Goal: Information Seeking & Learning: Learn about a topic

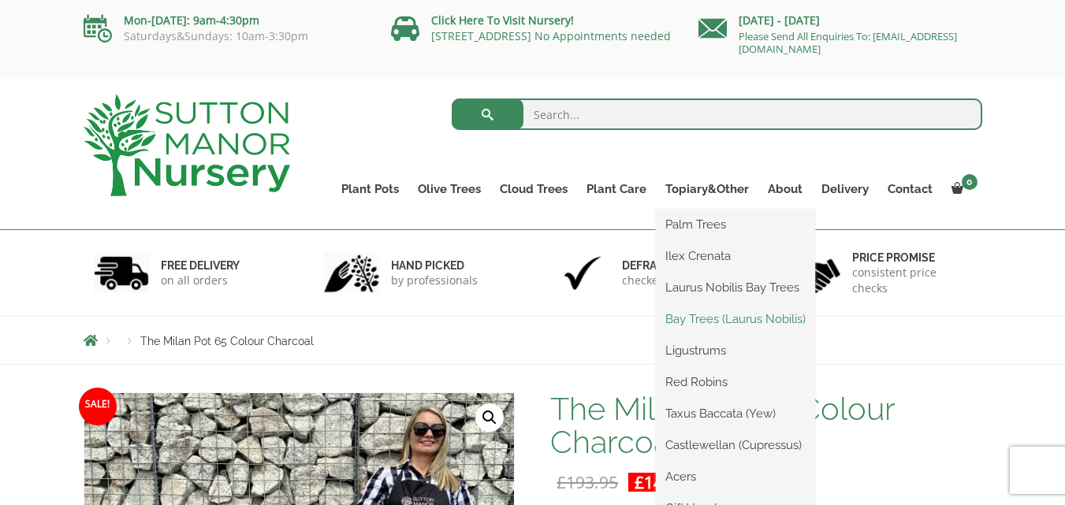
click at [714, 322] on link "Bay Trees (Laurus Nobilis)" at bounding box center [735, 319] width 159 height 24
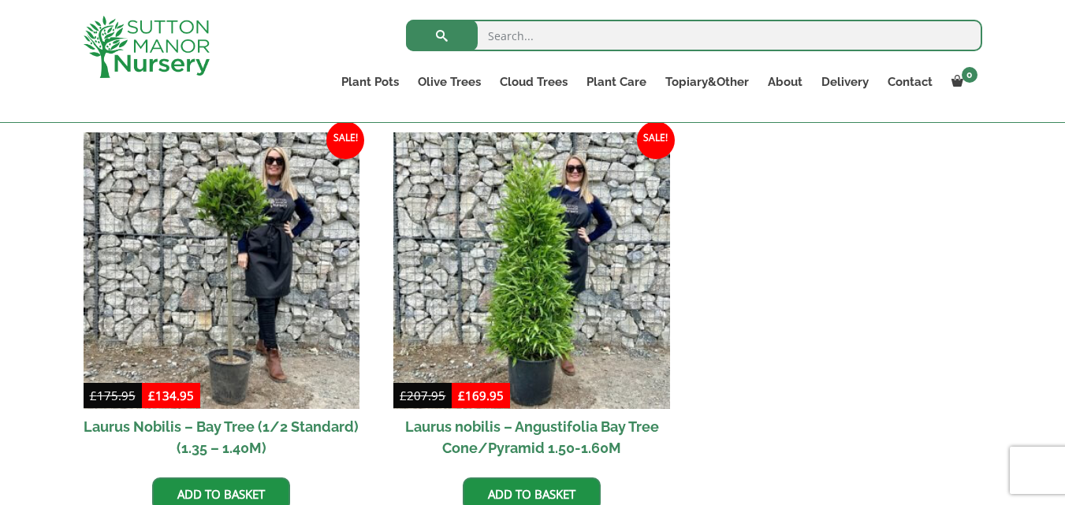
scroll to position [383, 0]
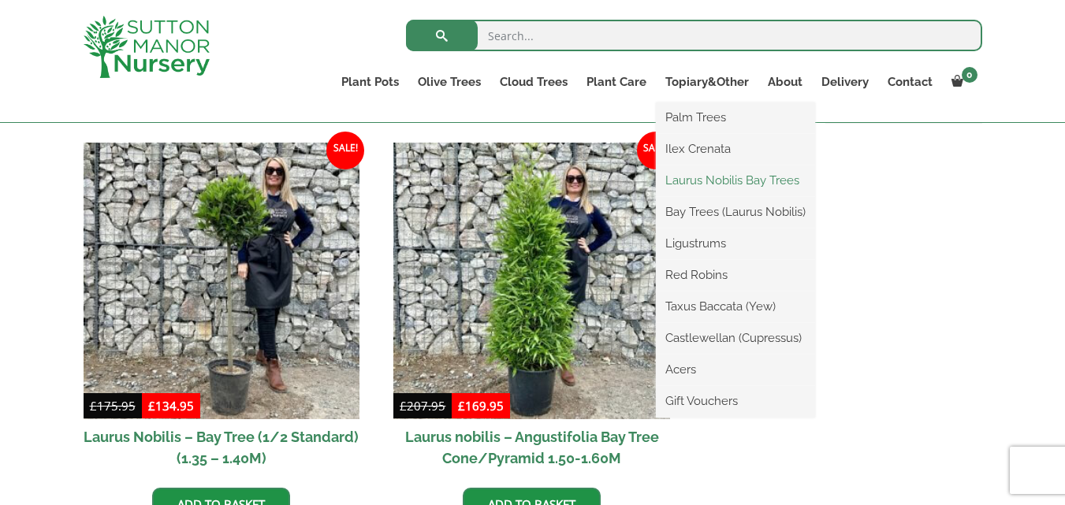
click at [727, 182] on link "Laurus Nobilis Bay Trees" at bounding box center [735, 181] width 159 height 24
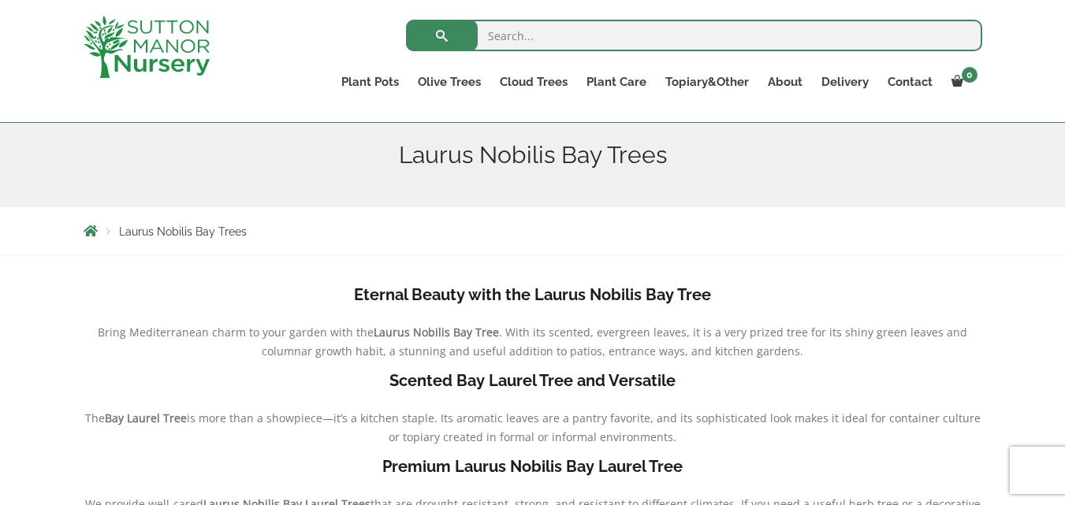
scroll to position [132, 0]
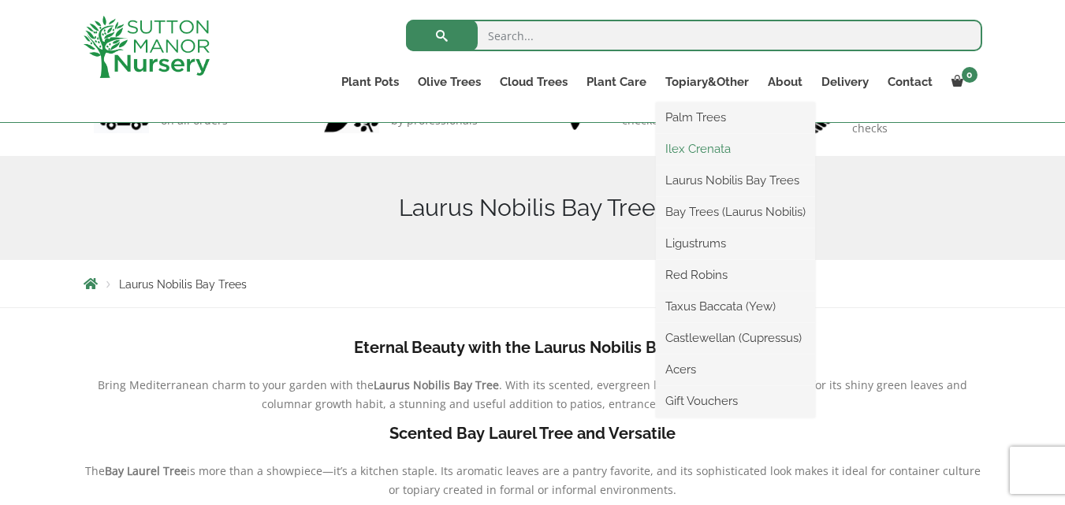
click at [702, 152] on link "Ilex Crenata" at bounding box center [735, 149] width 159 height 24
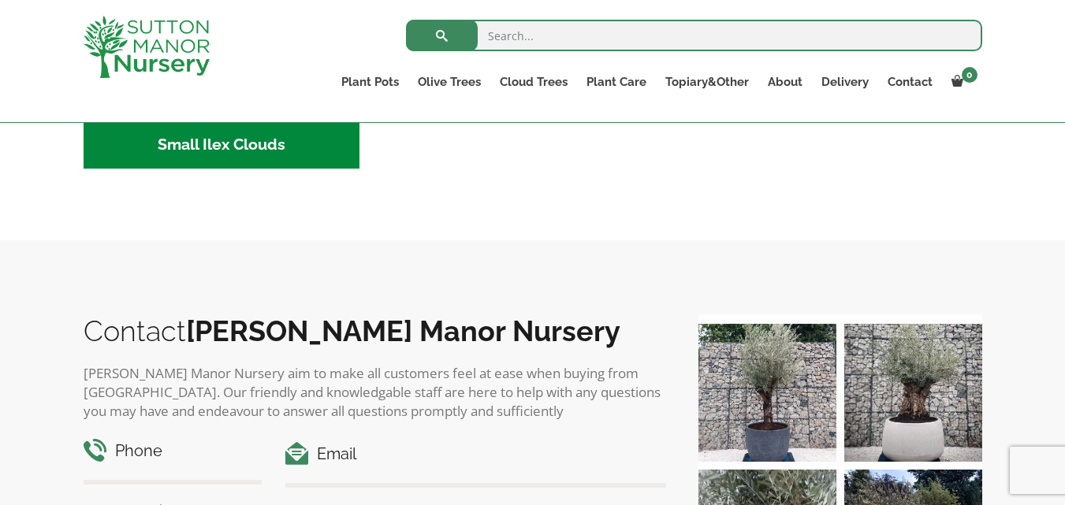
scroll to position [1033, 0]
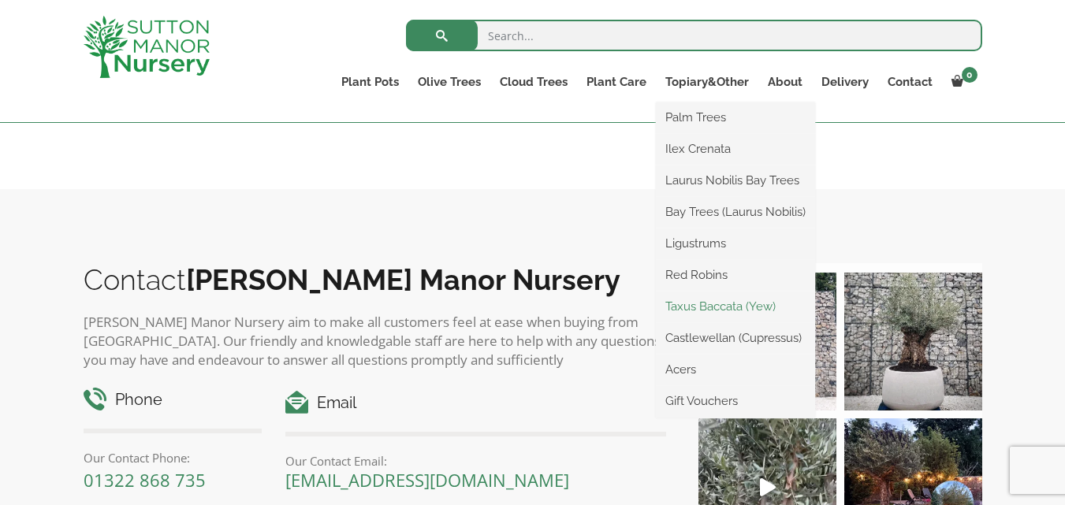
click at [710, 307] on link "Taxus Baccata (Yew)" at bounding box center [735, 307] width 159 height 24
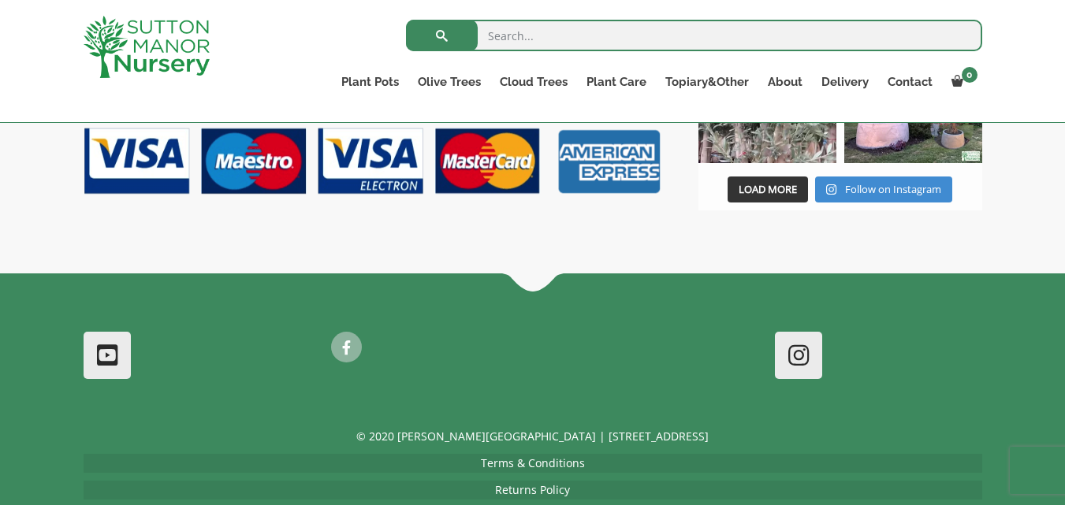
scroll to position [1481, 0]
